Goal: Information Seeking & Learning: Learn about a topic

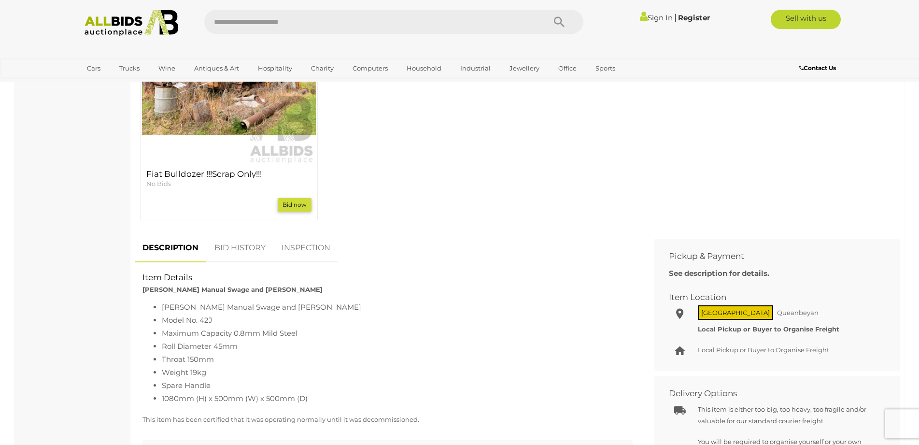
scroll to position [542, 0]
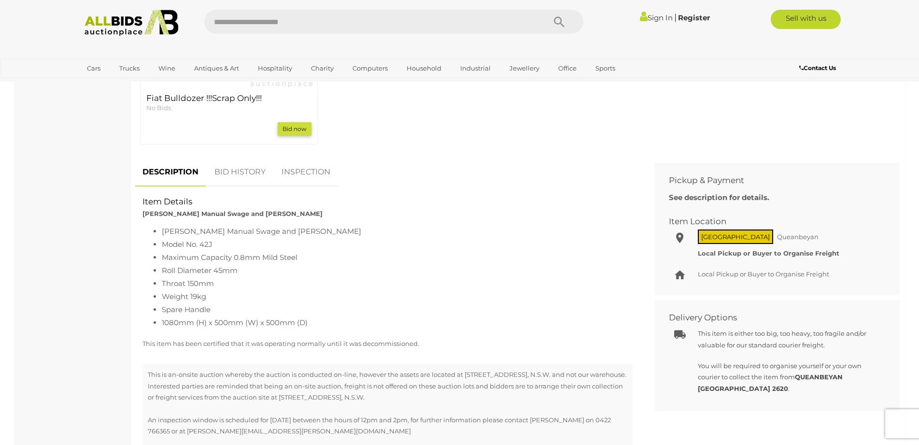
click at [239, 173] on link "BID HISTORY" at bounding box center [240, 172] width 66 height 29
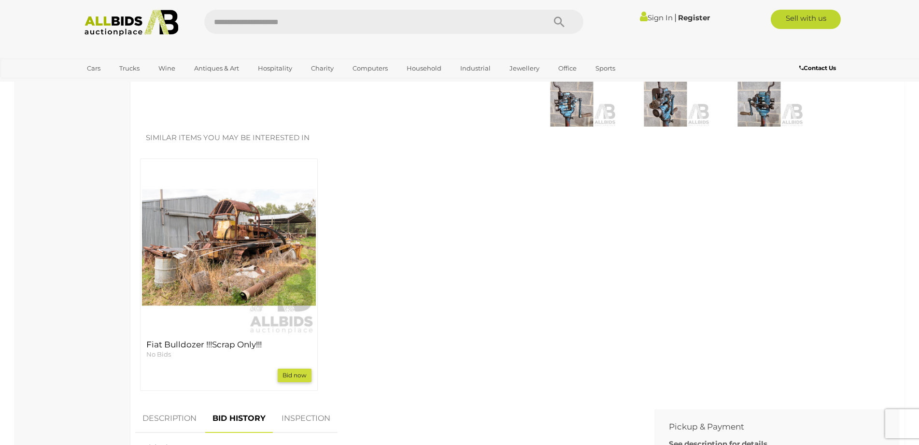
scroll to position [0, 0]
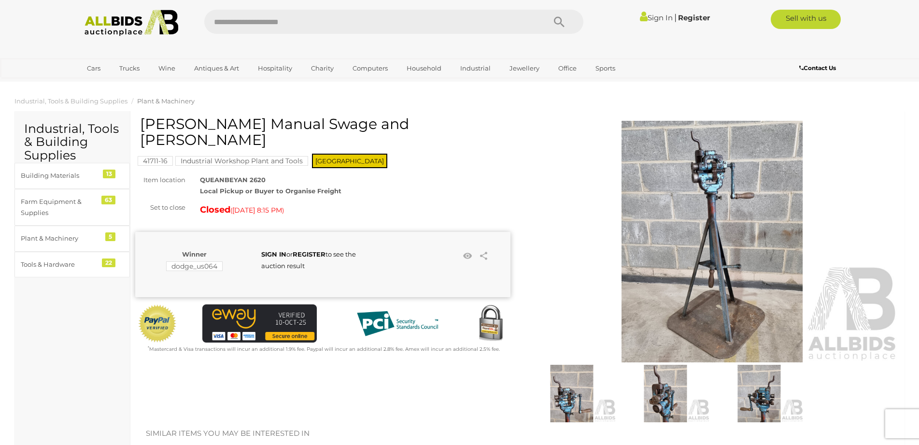
click at [721, 240] on img at bounding box center [712, 242] width 375 height 242
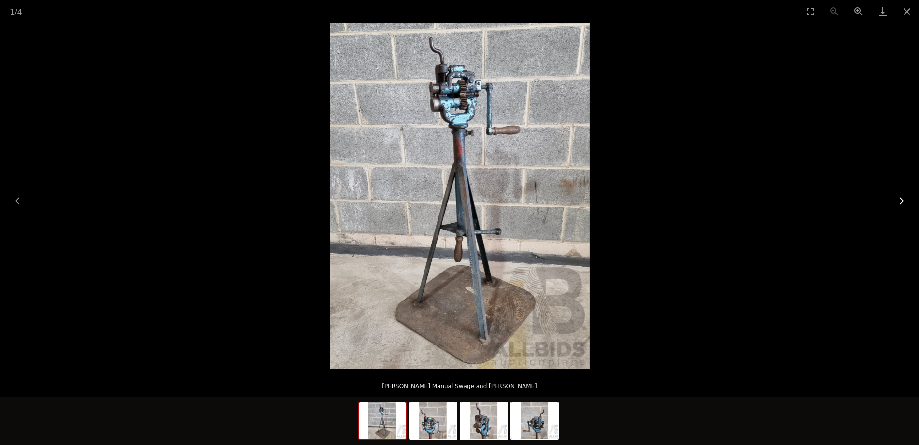
click at [898, 202] on button "Next slide" at bounding box center [900, 200] width 20 height 19
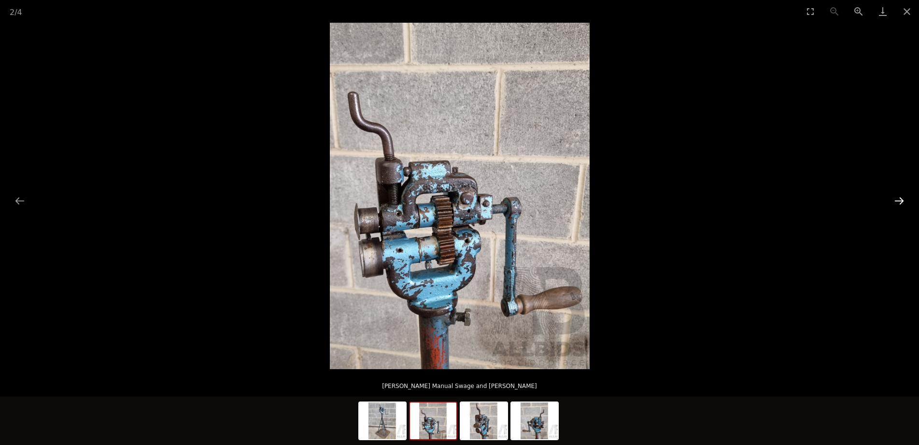
click at [898, 202] on button "Next slide" at bounding box center [900, 200] width 20 height 19
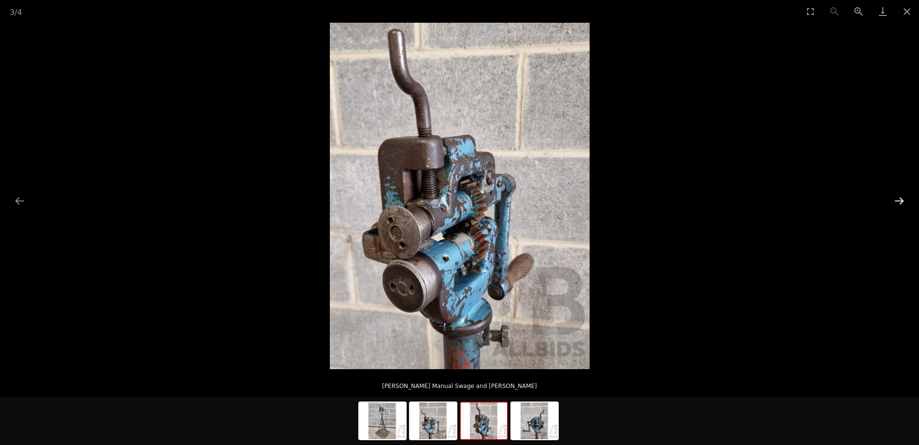
click at [898, 202] on button "Next slide" at bounding box center [900, 200] width 20 height 19
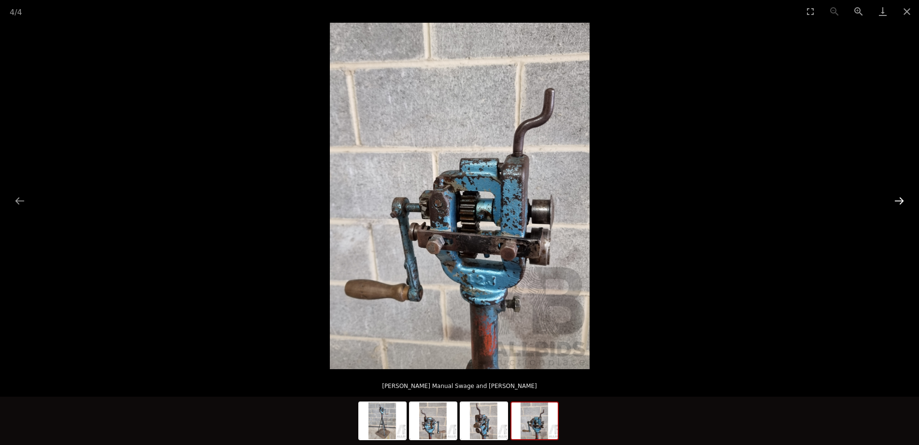
click at [898, 202] on button "Next slide" at bounding box center [900, 200] width 20 height 19
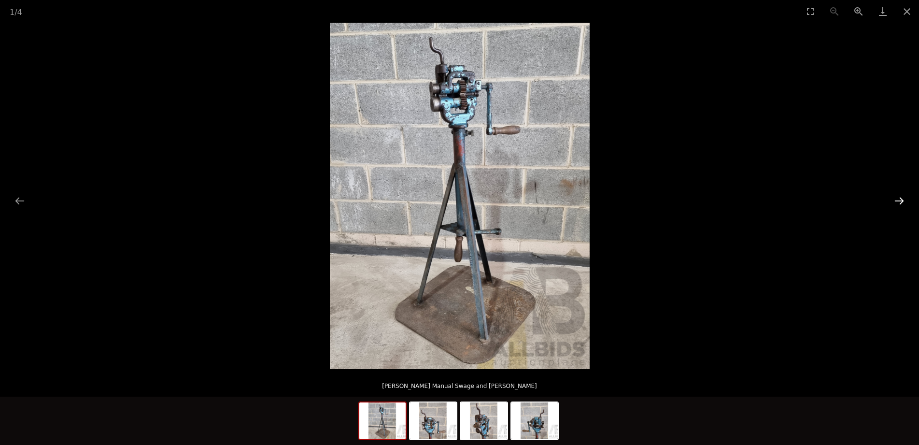
click at [898, 202] on button "Next slide" at bounding box center [900, 200] width 20 height 19
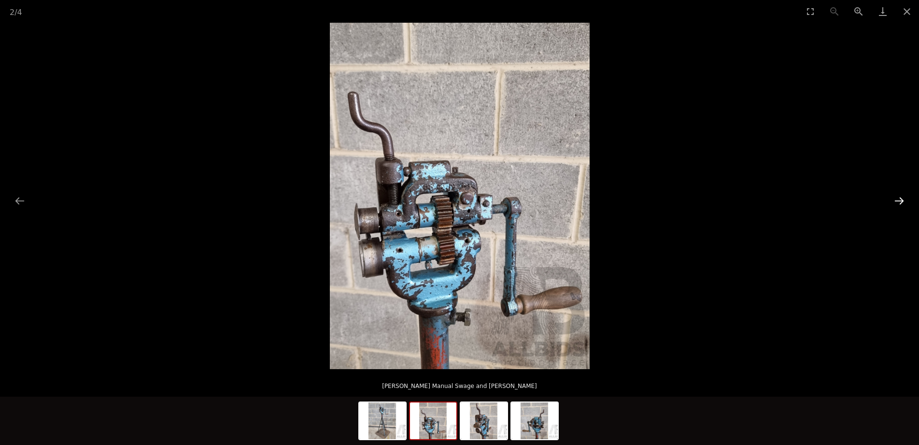
click at [898, 202] on button "Next slide" at bounding box center [900, 200] width 20 height 19
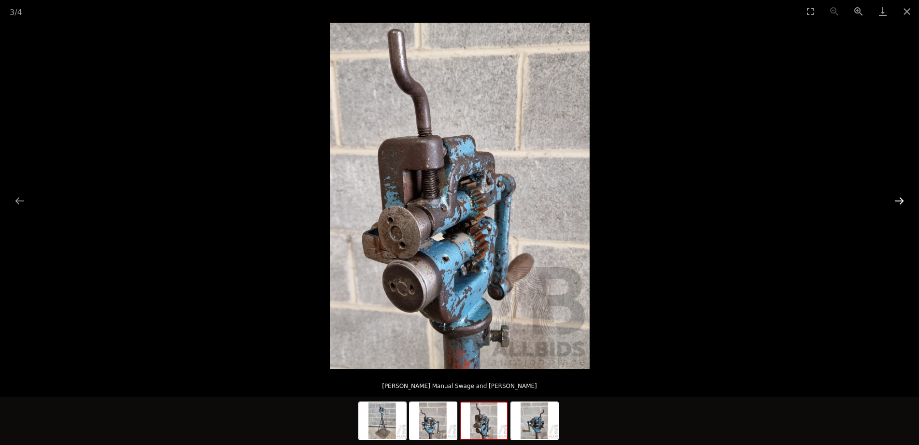
click at [898, 202] on button "Next slide" at bounding box center [900, 200] width 20 height 19
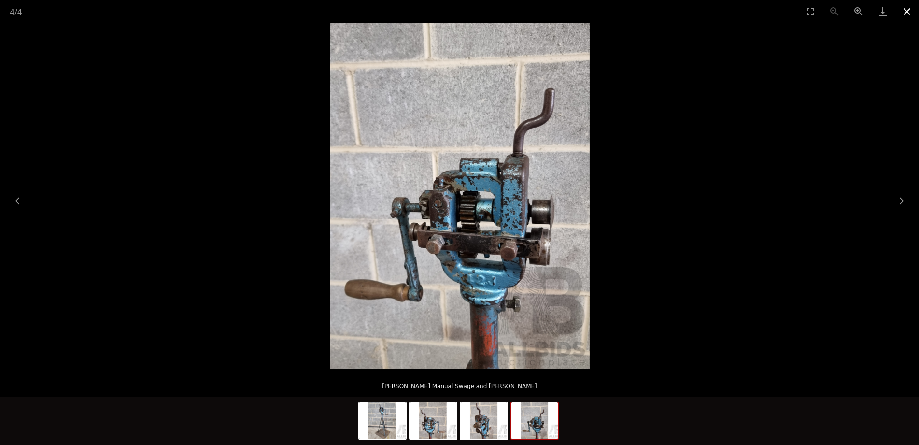
click at [909, 6] on button "Close gallery" at bounding box center [907, 11] width 24 height 23
